Goal: Transaction & Acquisition: Download file/media

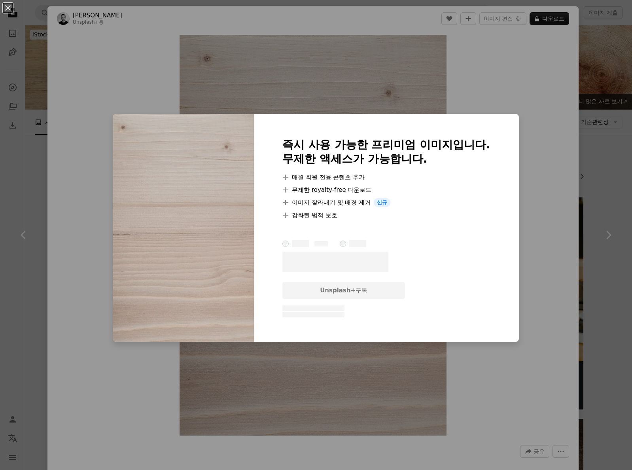
scroll to position [731, 0]
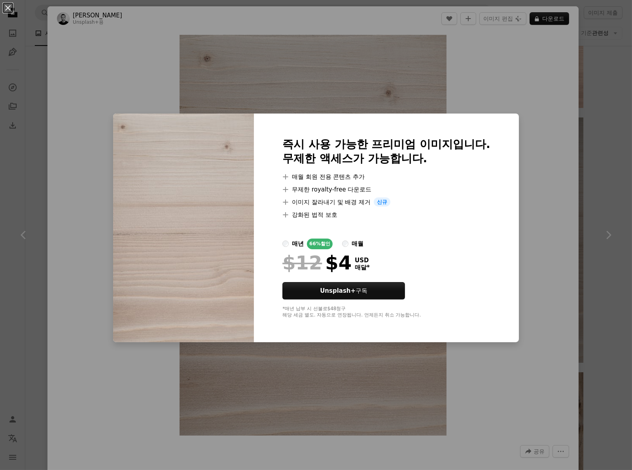
click at [599, 311] on div "An X shape 즉시 사용 가능한 프리미엄 이미지입니다. 무제한 액세스가 가능합니다. A plus sign 매월 회원 전용 콘텐츠 추가 A…" at bounding box center [316, 235] width 632 height 470
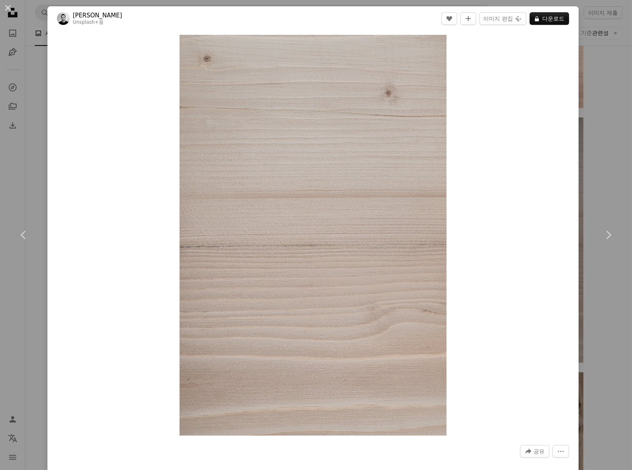
click at [599, 311] on div "An X shape Chevron left Chevron right Behnam Norouzi Unsplash+ 용 A heart A plus…" at bounding box center [316, 235] width 632 height 470
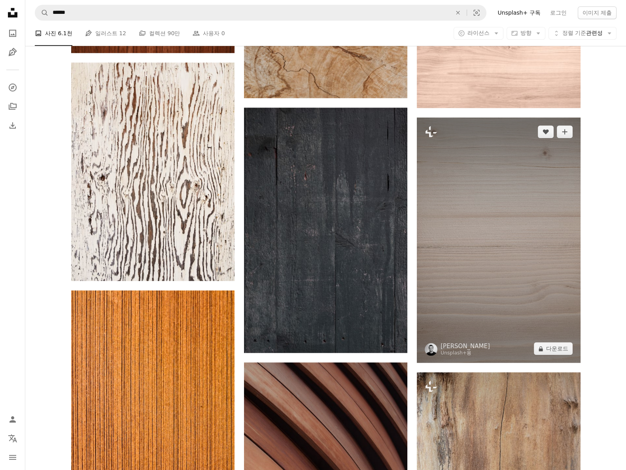
click at [512, 306] on img at bounding box center [498, 239] width 163 height 245
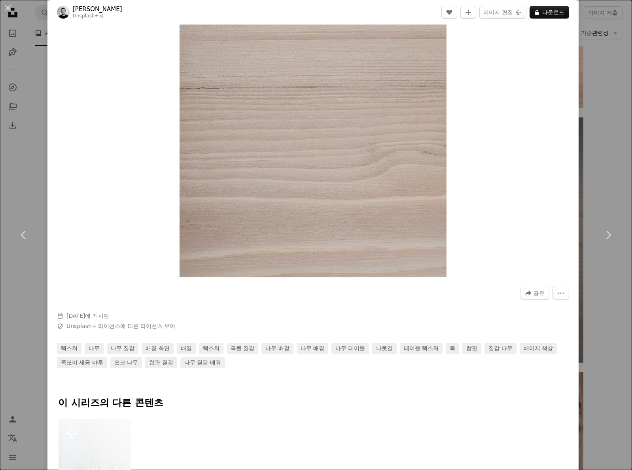
scroll to position [316, 0]
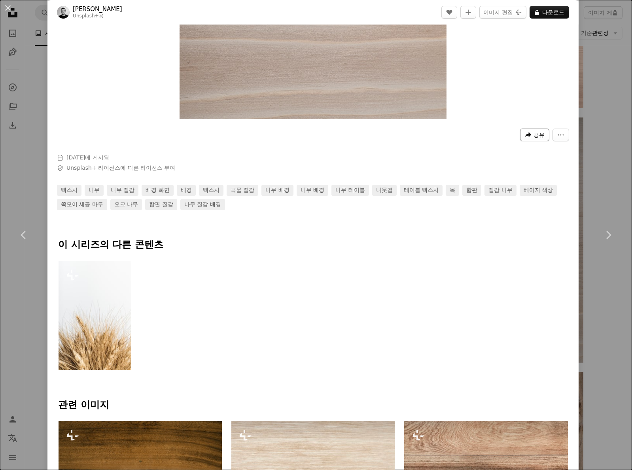
click at [533, 134] on span "공유" at bounding box center [538, 135] width 11 height 12
click at [511, 117] on div "A URL sharing icon (chains) 링크 복사" at bounding box center [507, 115] width 65 height 14
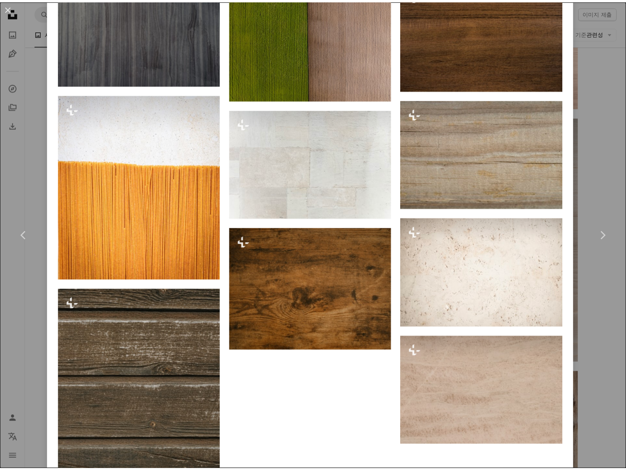
scroll to position [1512, 0]
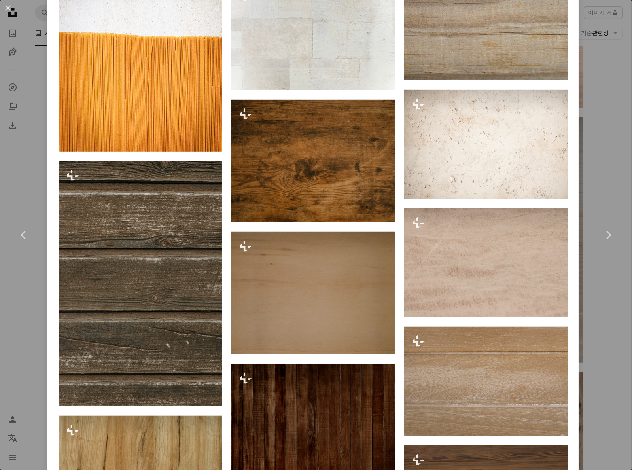
click at [608, 368] on div "An X shape Chevron left Chevron right Behnam Norouzi Unsplash+ 용 A heart A plus…" at bounding box center [316, 235] width 632 height 470
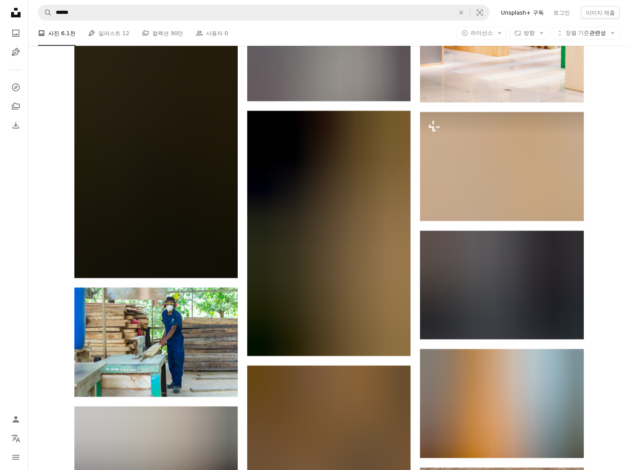
scroll to position [38840, 0]
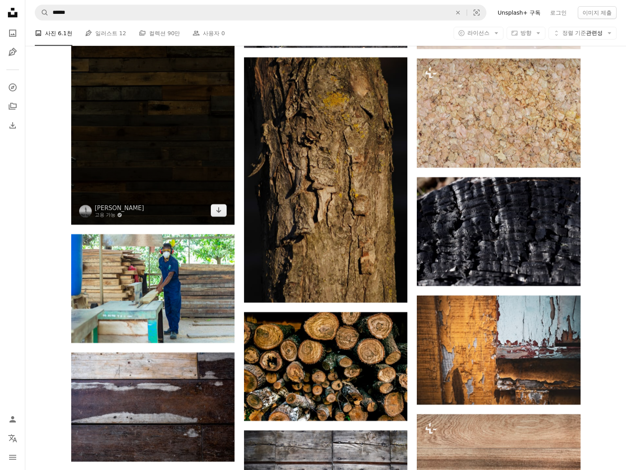
click at [202, 176] on img at bounding box center [152, 101] width 163 height 245
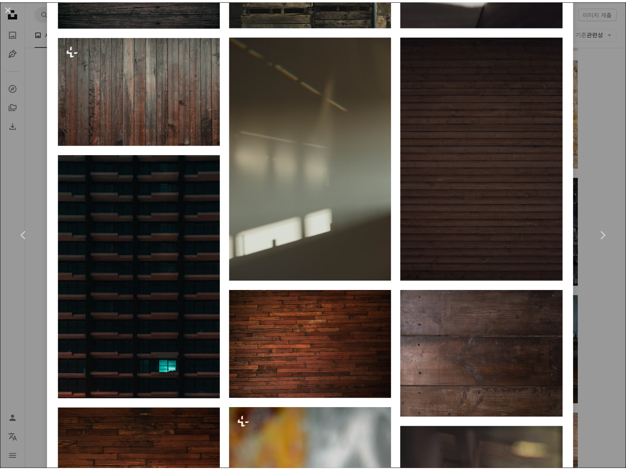
scroll to position [1107, 0]
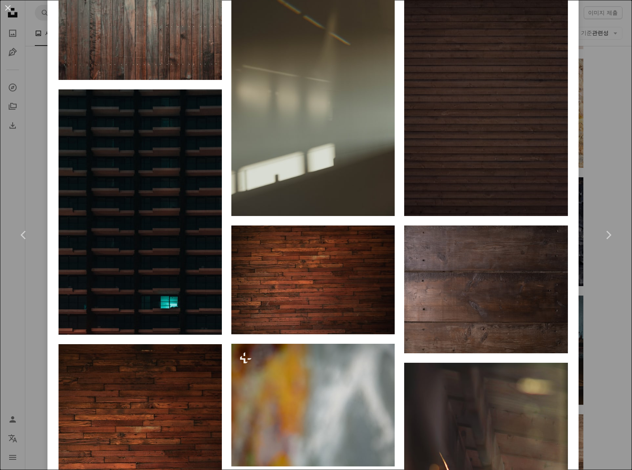
click at [29, 370] on div "An X shape Chevron left Chevron right [PERSON_NAME] 고용 가능 A checkmark inside of…" at bounding box center [316, 235] width 632 height 470
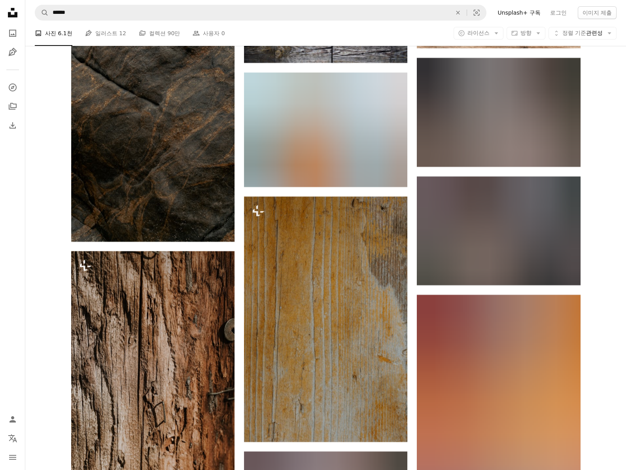
scroll to position [39789, 0]
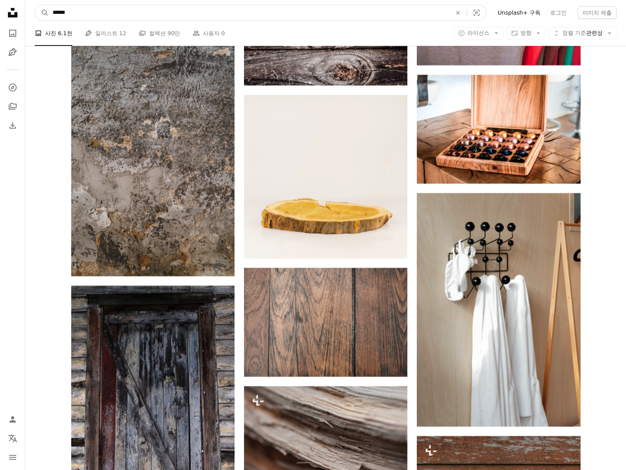
click at [89, 15] on input "******" at bounding box center [249, 12] width 400 height 15
drag, startPoint x: 66, startPoint y: 12, endPoint x: 179, endPoint y: 16, distance: 113.9
click at [179, 16] on input "******" at bounding box center [249, 12] width 400 height 15
type input "******"
click button "A magnifying glass" at bounding box center [41, 12] width 13 height 15
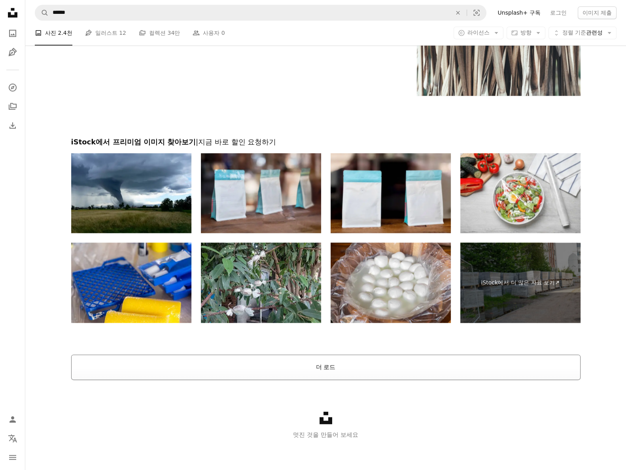
click at [211, 363] on button "더 로드" at bounding box center [325, 366] width 509 height 25
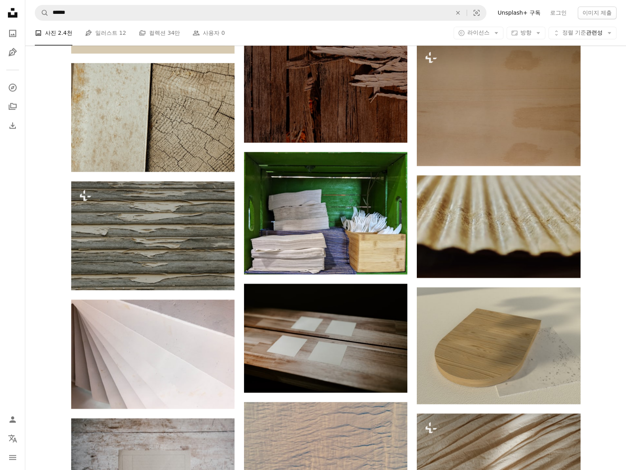
scroll to position [2121, 0]
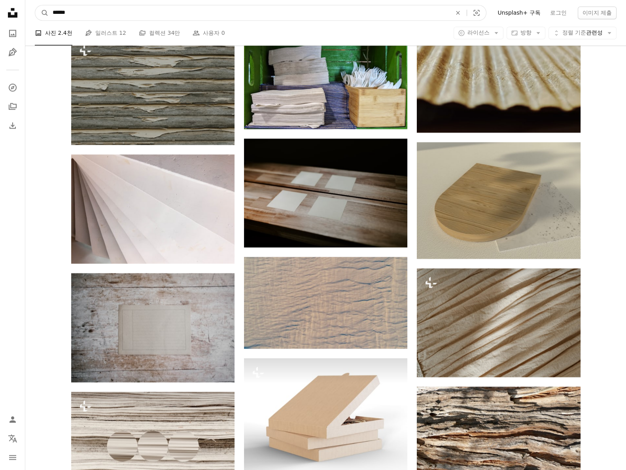
drag, startPoint x: 64, startPoint y: 15, endPoint x: 154, endPoint y: 14, distance: 89.7
click at [154, 14] on input "******" at bounding box center [249, 12] width 400 height 15
type input "******"
click button "A magnifying glass" at bounding box center [41, 12] width 13 height 15
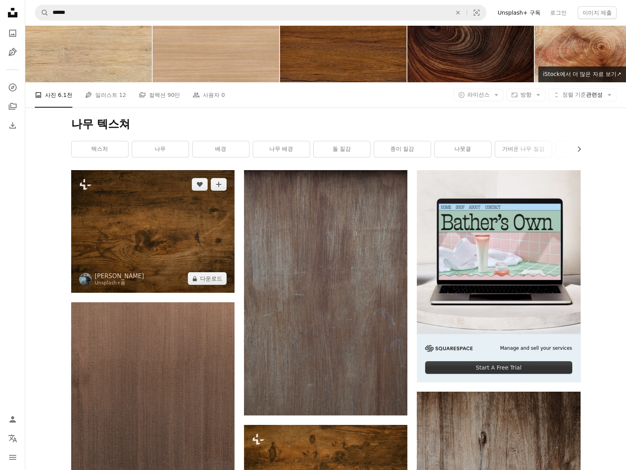
scroll to position [40, 0]
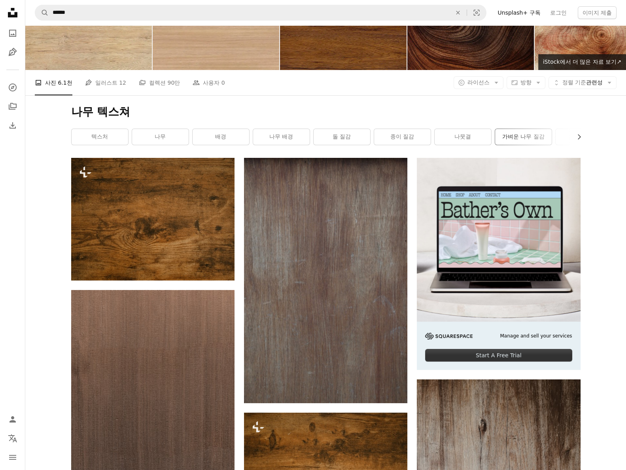
click at [508, 139] on link "가벼운 나무 질감" at bounding box center [523, 137] width 57 height 16
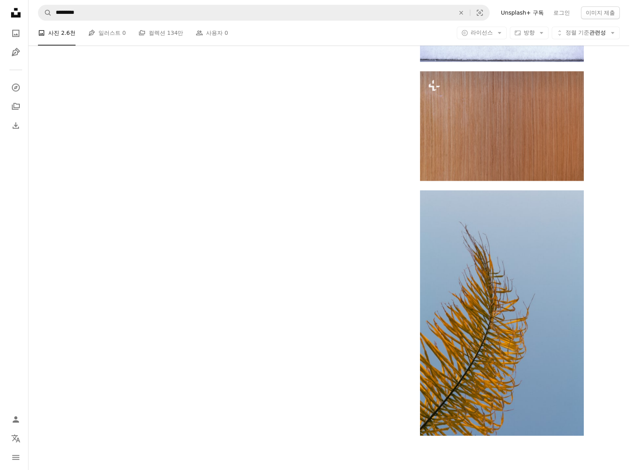
scroll to position [1146, 0]
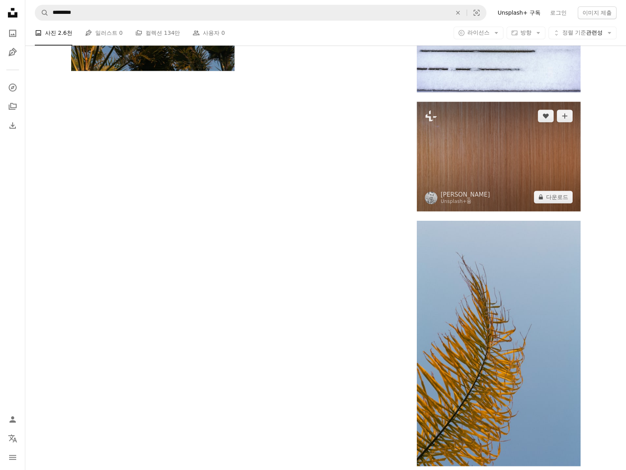
click at [490, 170] on img at bounding box center [498, 156] width 163 height 109
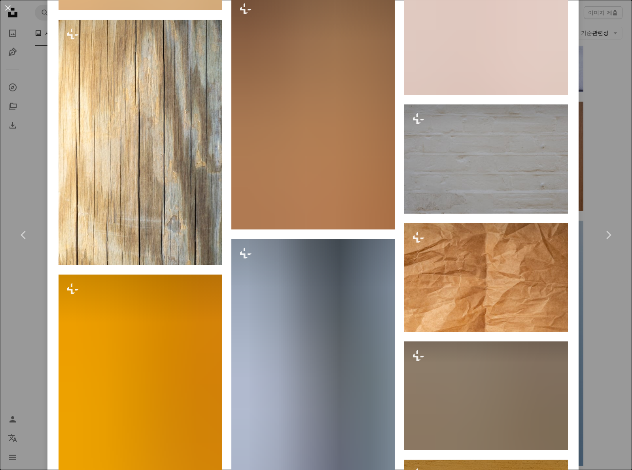
scroll to position [5114, 0]
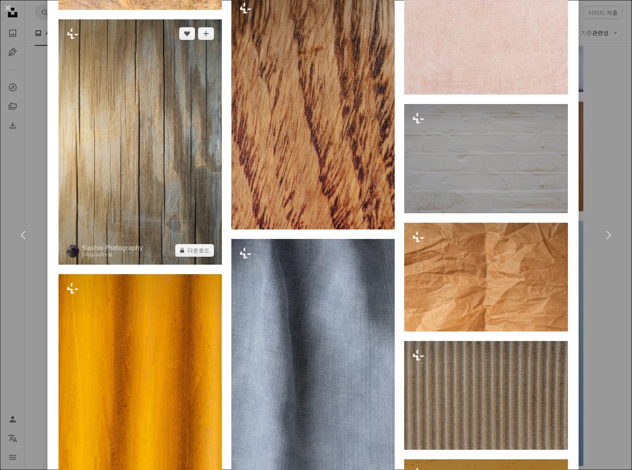
click at [166, 141] on img at bounding box center [140, 141] width 163 height 245
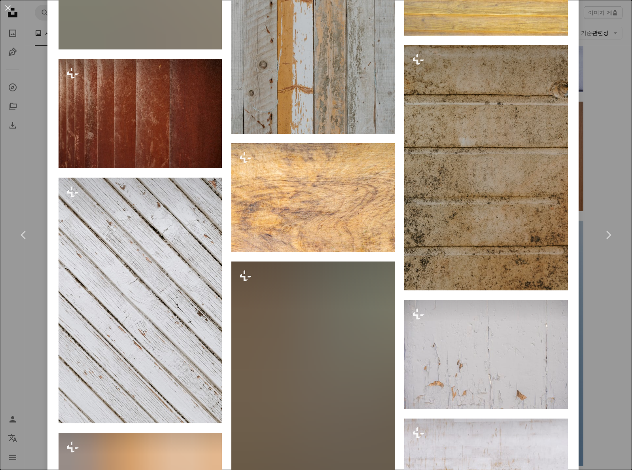
scroll to position [3702, 0]
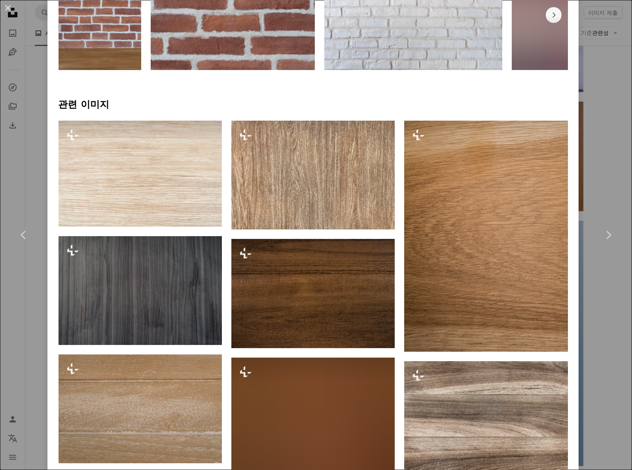
scroll to position [751, 0]
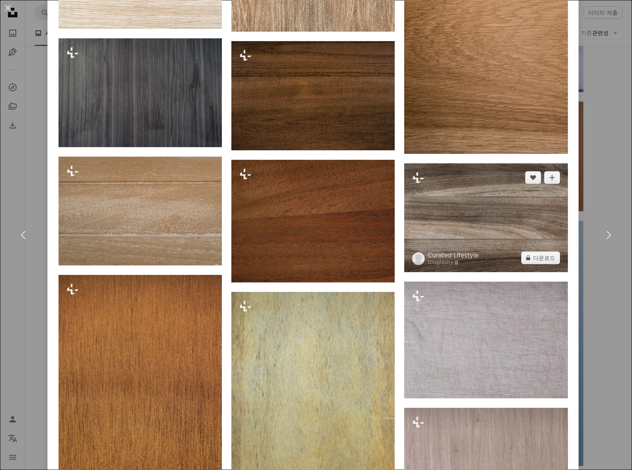
click at [491, 214] on img at bounding box center [485, 217] width 163 height 109
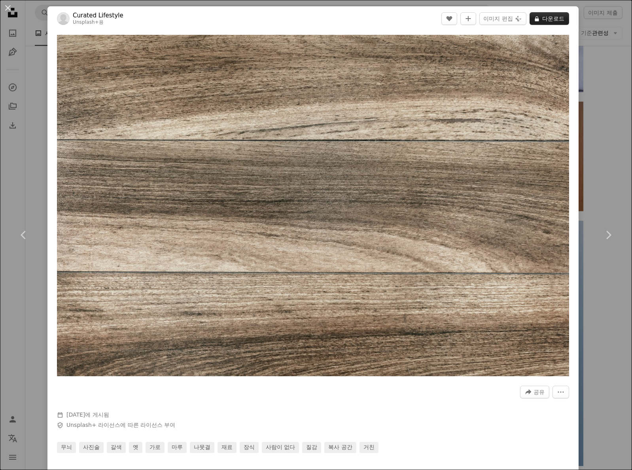
click at [546, 15] on button "A lock 다운로드" at bounding box center [549, 18] width 40 height 13
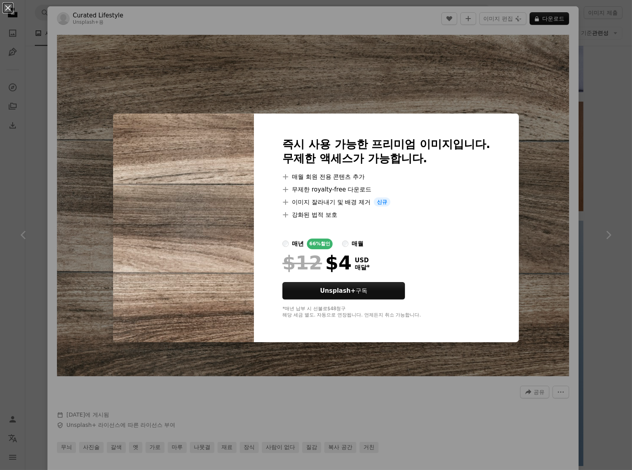
click at [218, 312] on img at bounding box center [183, 227] width 141 height 229
click at [292, 376] on div "An X shape 즉시 사용 가능한 프리미엄 이미지입니다. 무제한 액세스가 가능합니다. A plus sign 매월 회원 전용 콘텐츠 추가 A…" at bounding box center [316, 235] width 632 height 470
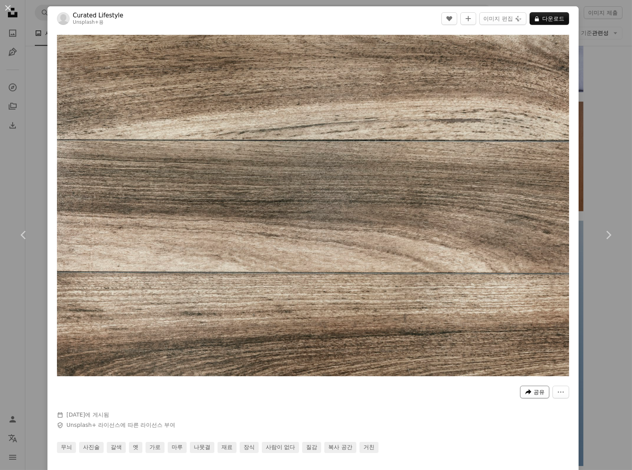
click at [525, 391] on icon "A forward-right arrow" at bounding box center [528, 391] width 7 height 7
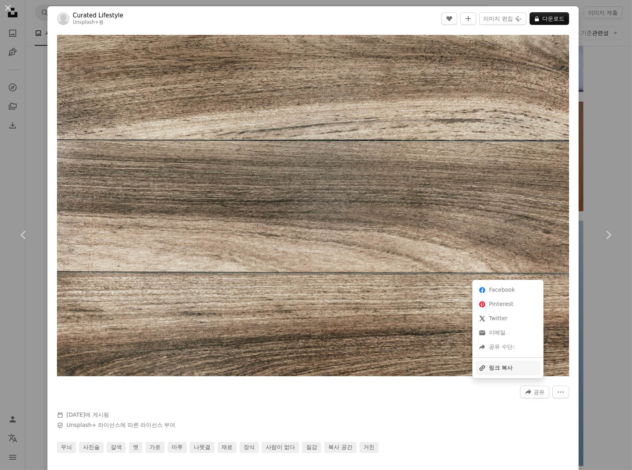
click at [503, 364] on div "A URL sharing icon (chains) 링크 복사" at bounding box center [507, 368] width 65 height 14
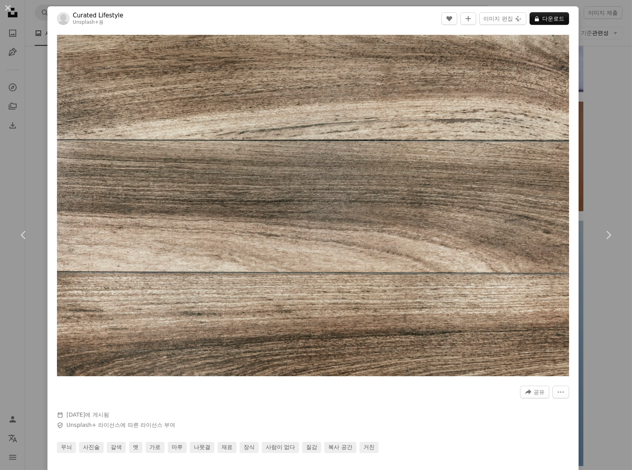
click at [600, 93] on div "An X shape Chevron left Chevron right Curated Lifestyle Unsplash+ 용 A heart A p…" at bounding box center [316, 235] width 632 height 470
